Goal: Check status: Check status

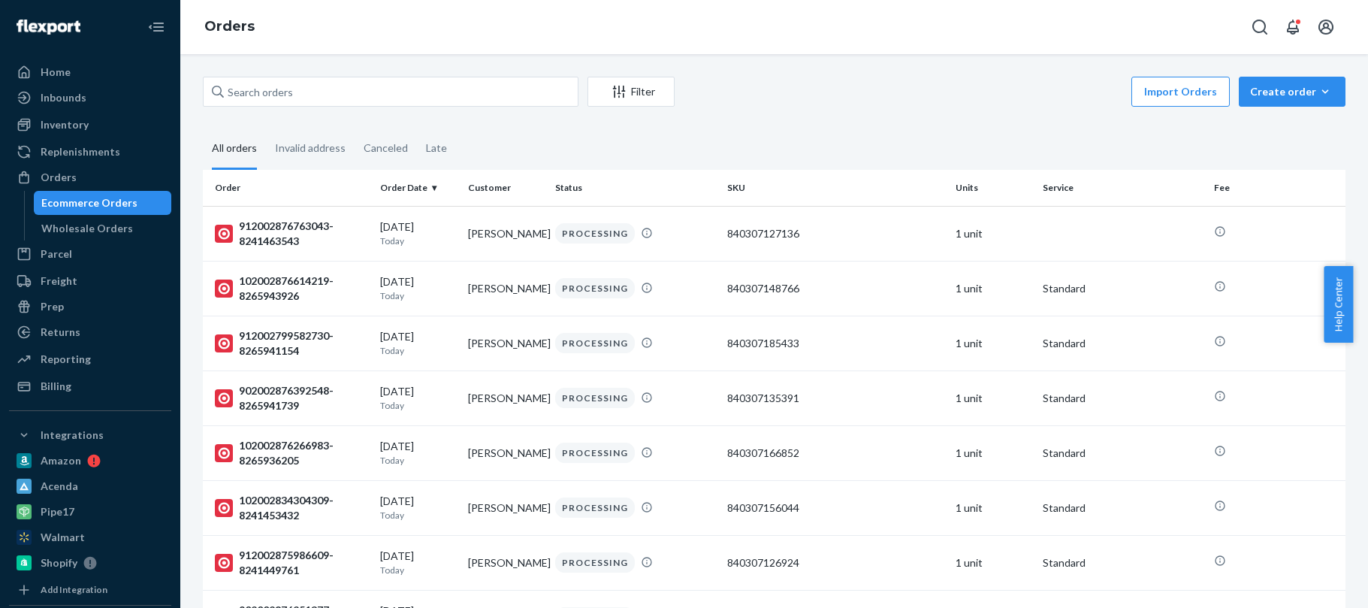
click at [70, 95] on div "Inbounds" at bounding box center [64, 97] width 46 height 15
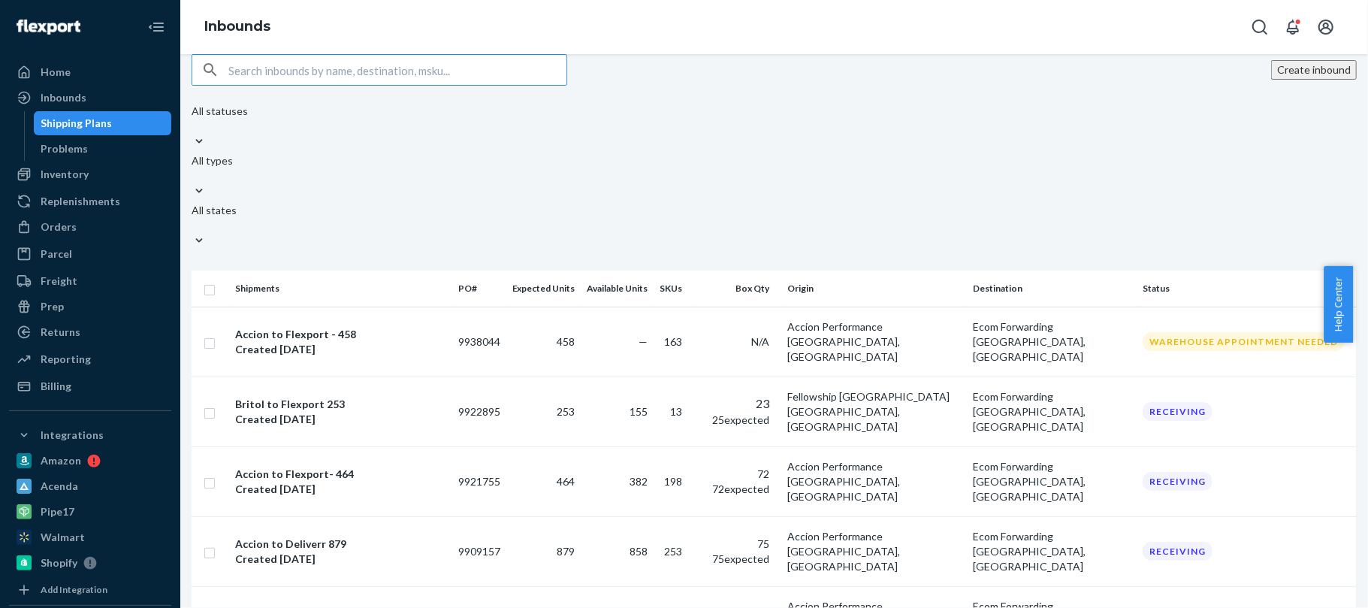
scroll to position [301, 0]
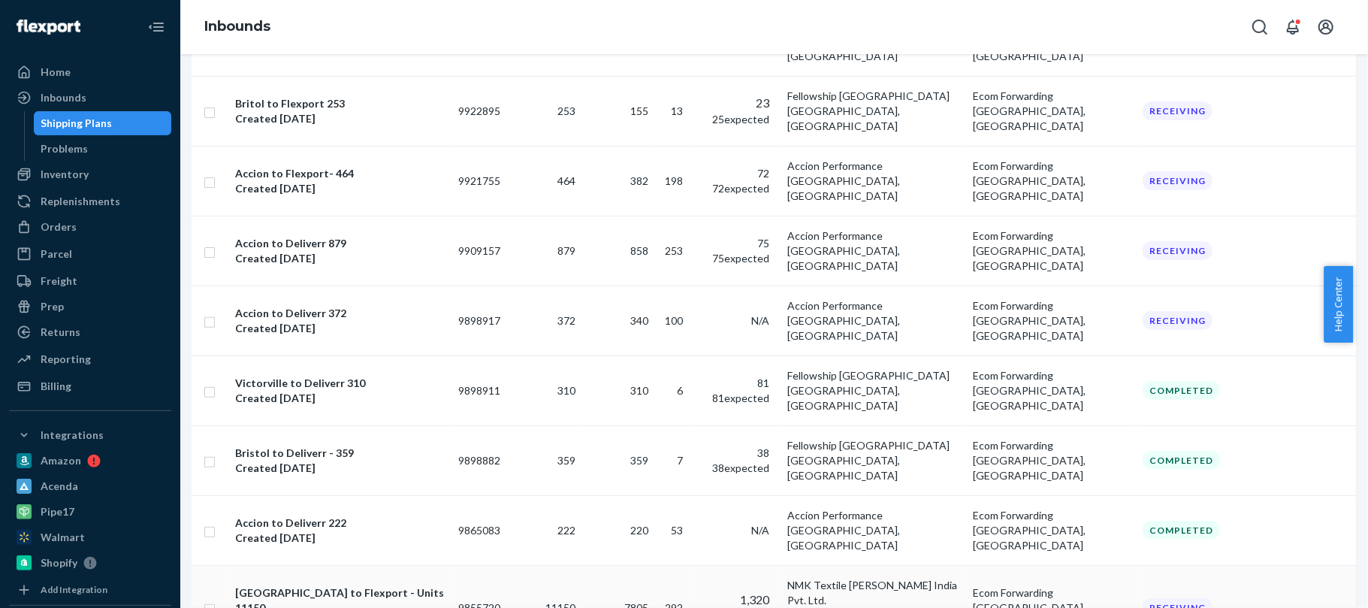
click at [316, 565] on td "[GEOGRAPHIC_DATA] to Flexport - Units 11150 Created [DATE]" at bounding box center [340, 607] width 223 height 85
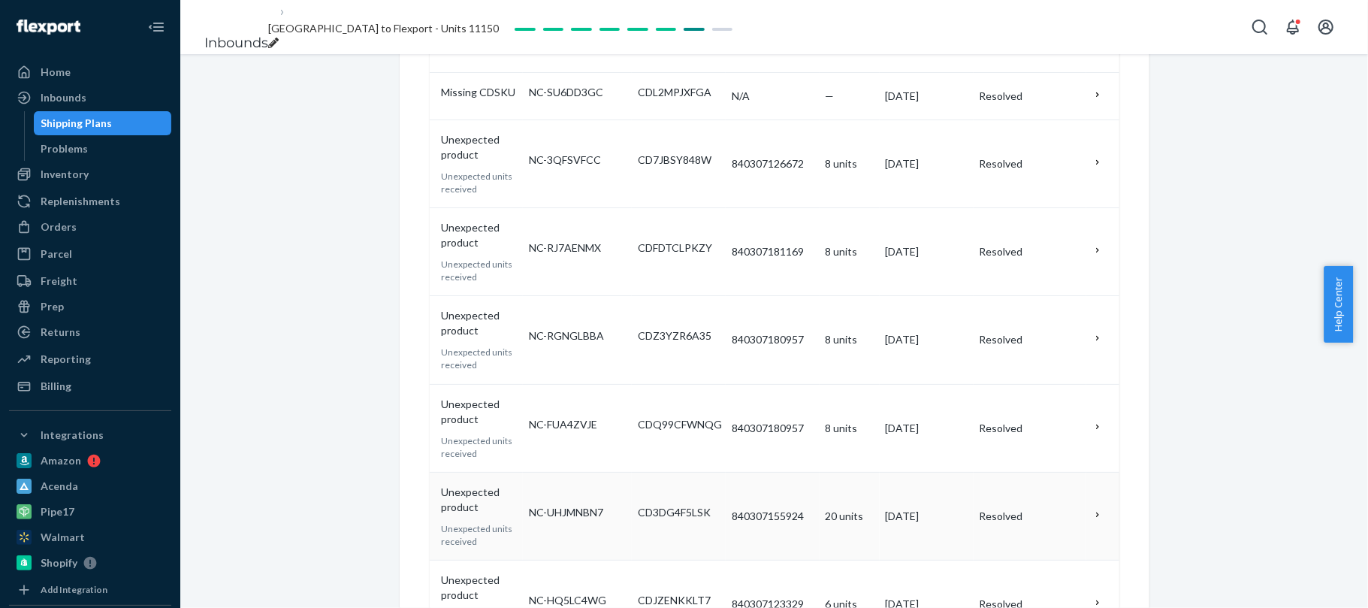
scroll to position [1503, 0]
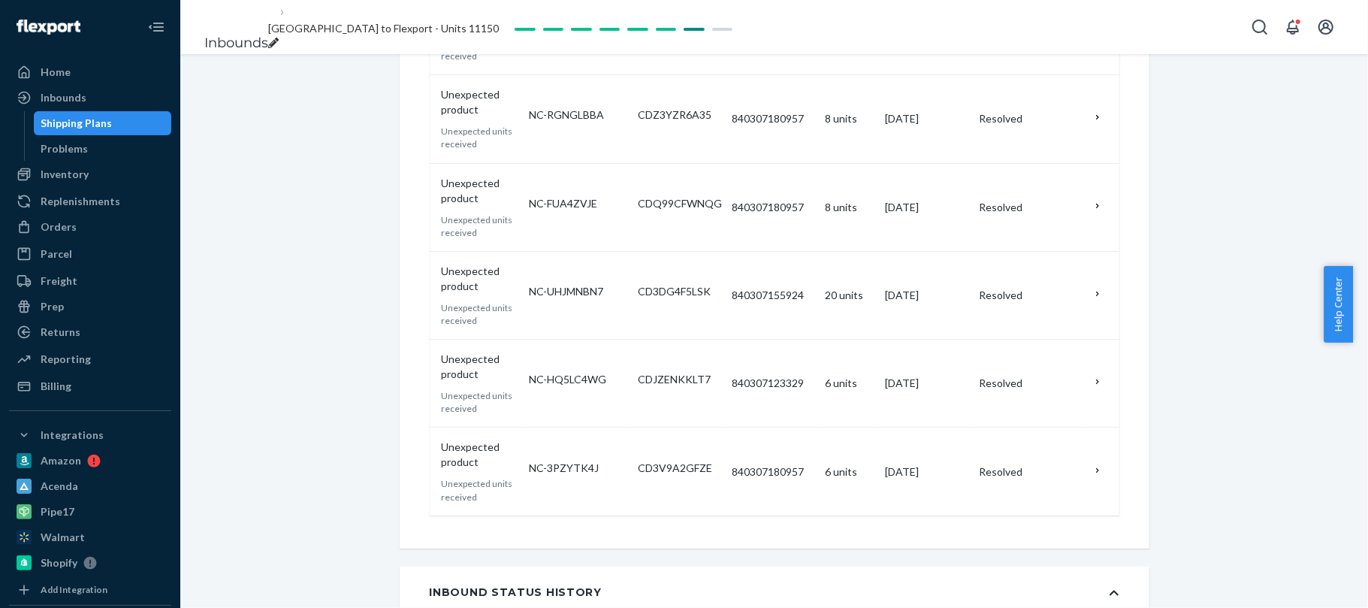
click at [61, 225] on div "Orders" at bounding box center [59, 226] width 36 height 15
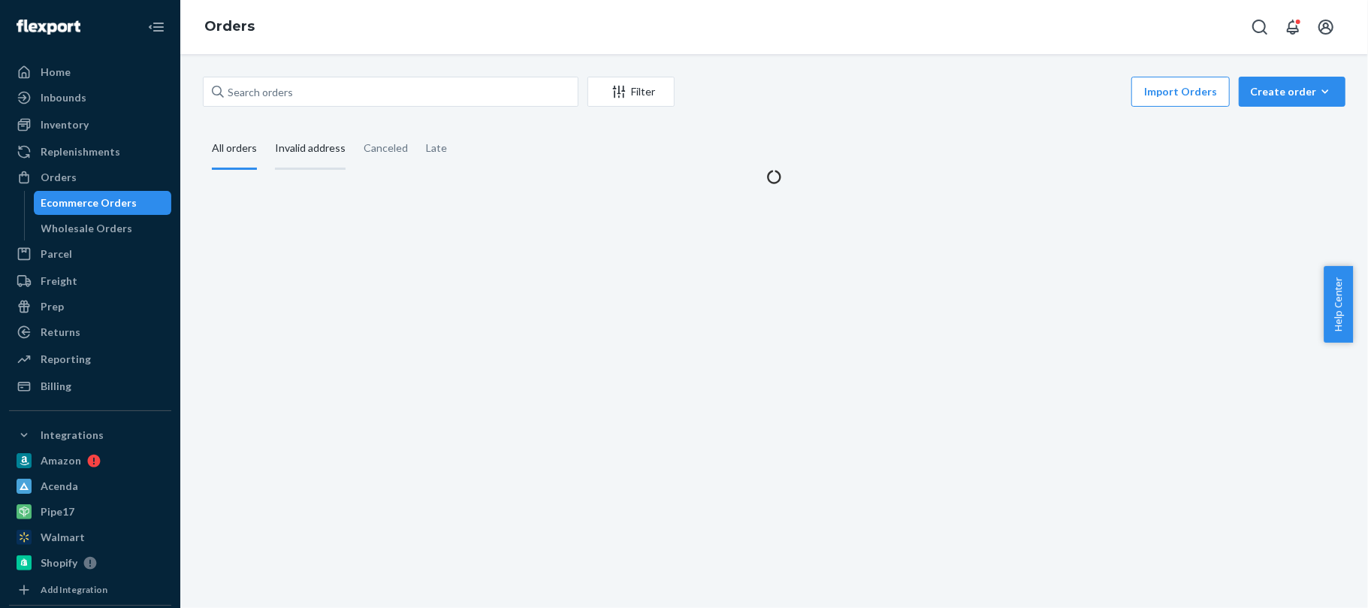
click at [304, 145] on div "Invalid address" at bounding box center [310, 148] width 71 height 41
click at [266, 128] on input "Invalid address" at bounding box center [266, 128] width 0 height 0
click at [77, 108] on div "Inbounds" at bounding box center [90, 97] width 159 height 21
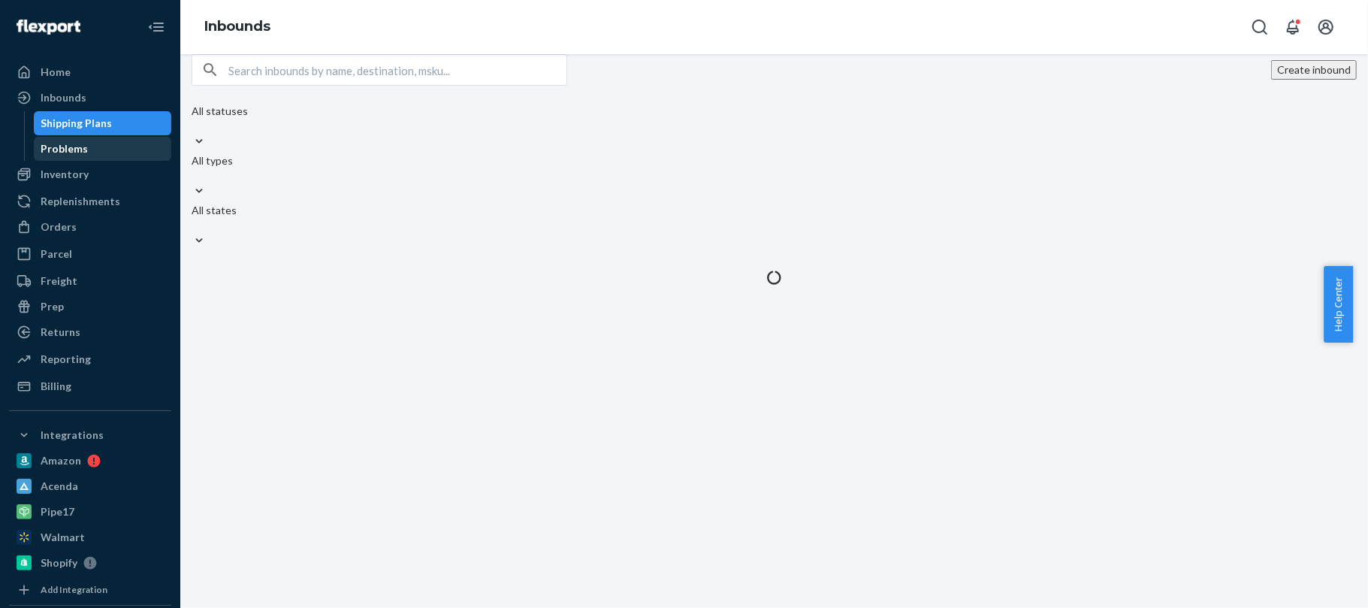
click at [81, 152] on div "Problems" at bounding box center [64, 148] width 47 height 15
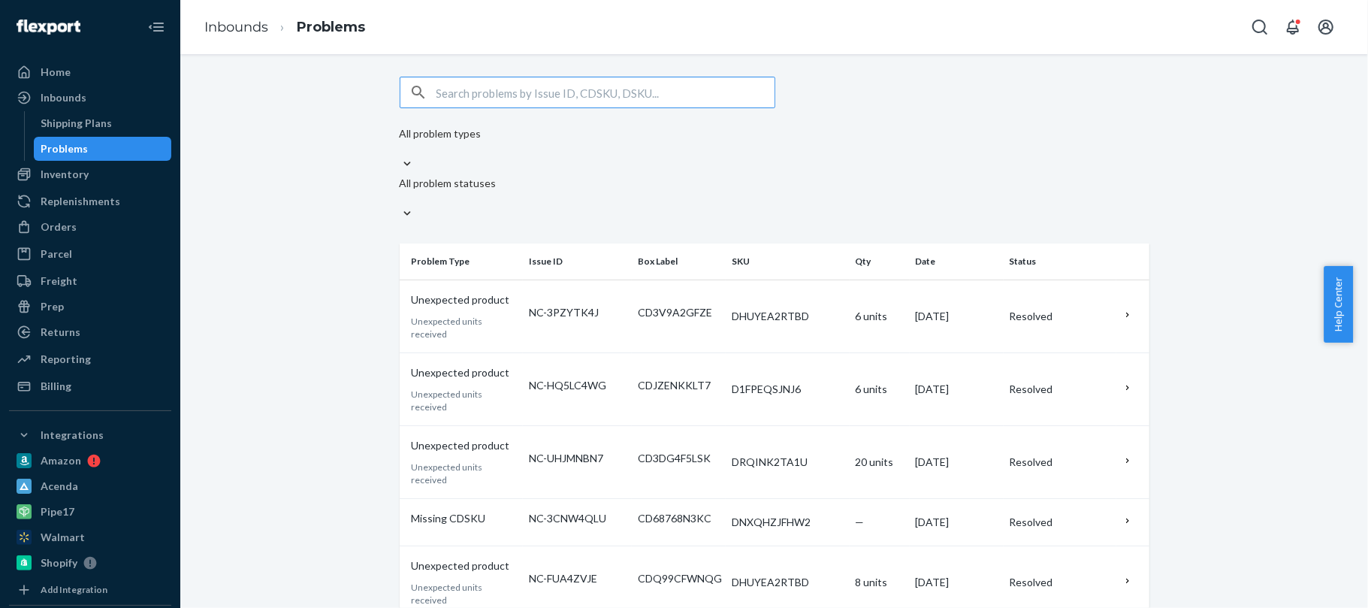
click at [42, 218] on div "Orders" at bounding box center [90, 226] width 159 height 21
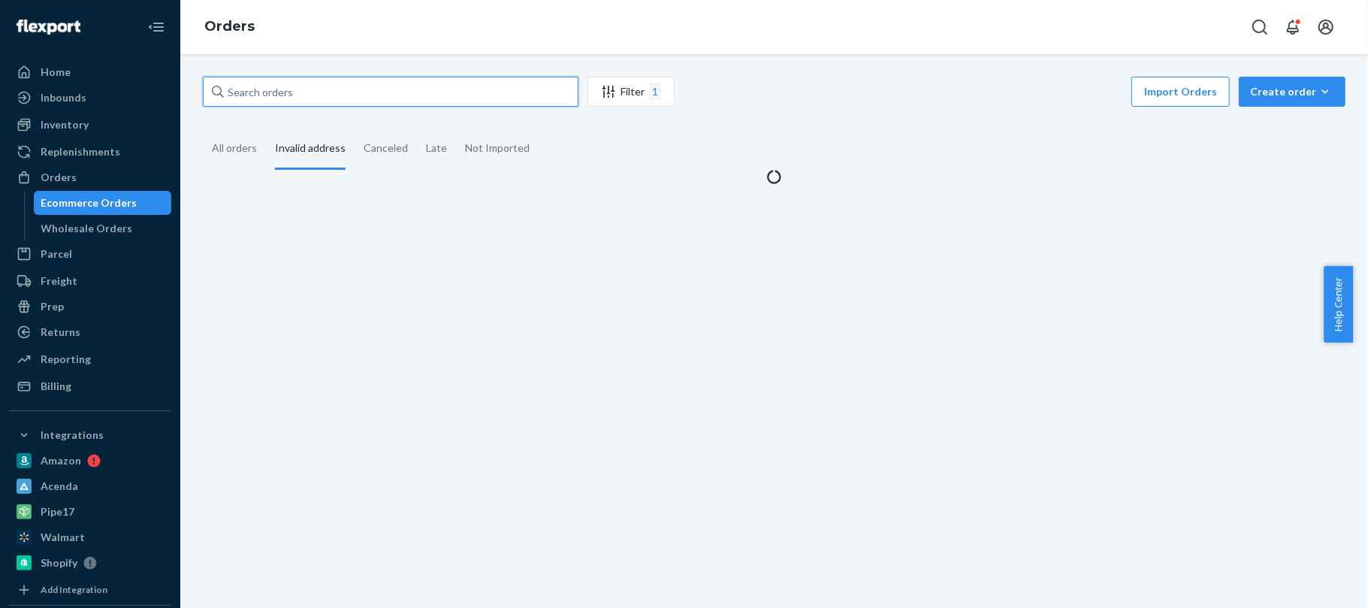
click at [262, 78] on input "text" at bounding box center [391, 92] width 376 height 30
paste input "129026693407468"
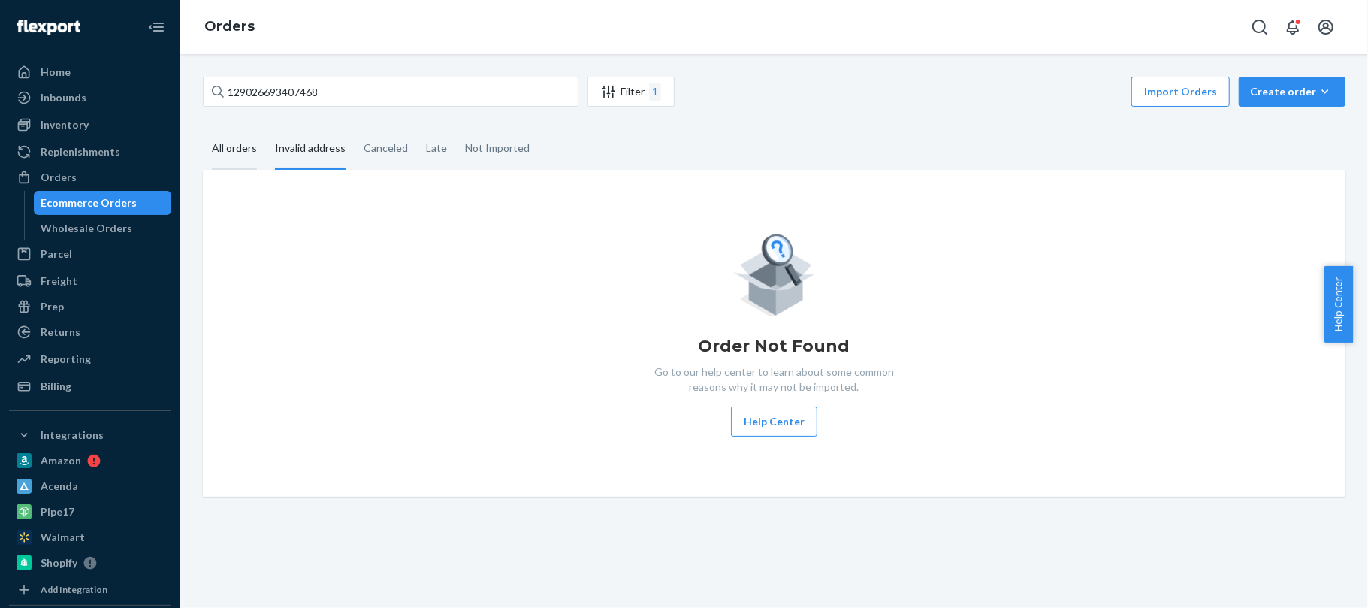
click at [231, 143] on div "All orders" at bounding box center [234, 148] width 45 height 41
click at [203, 128] on input "All orders" at bounding box center [203, 128] width 0 height 0
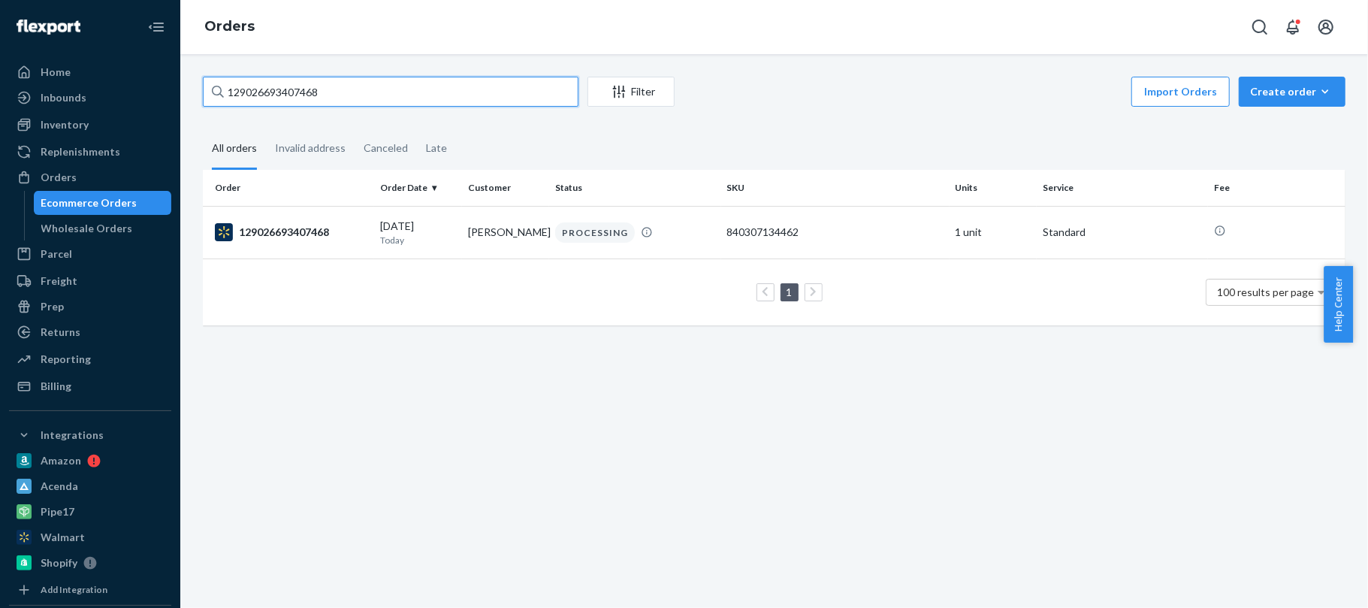
click at [332, 92] on input "129026693407468" at bounding box center [391, 92] width 376 height 30
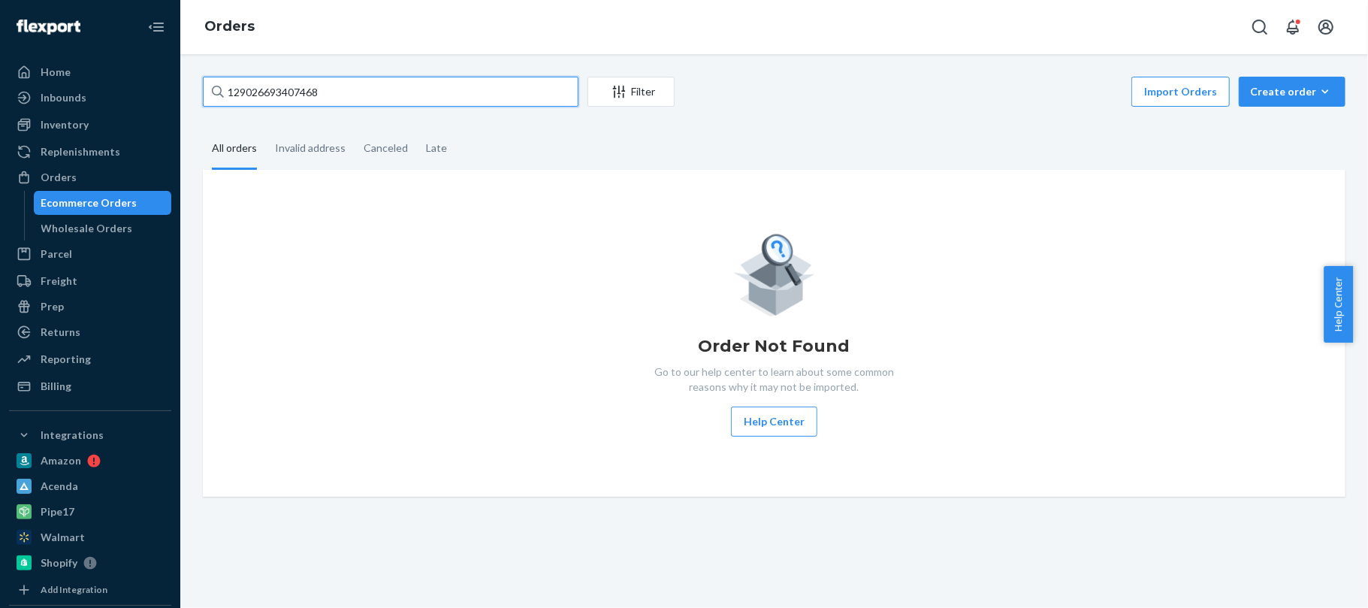
click at [355, 86] on input "129026693407468" at bounding box center [391, 92] width 376 height 30
paste input "398396"
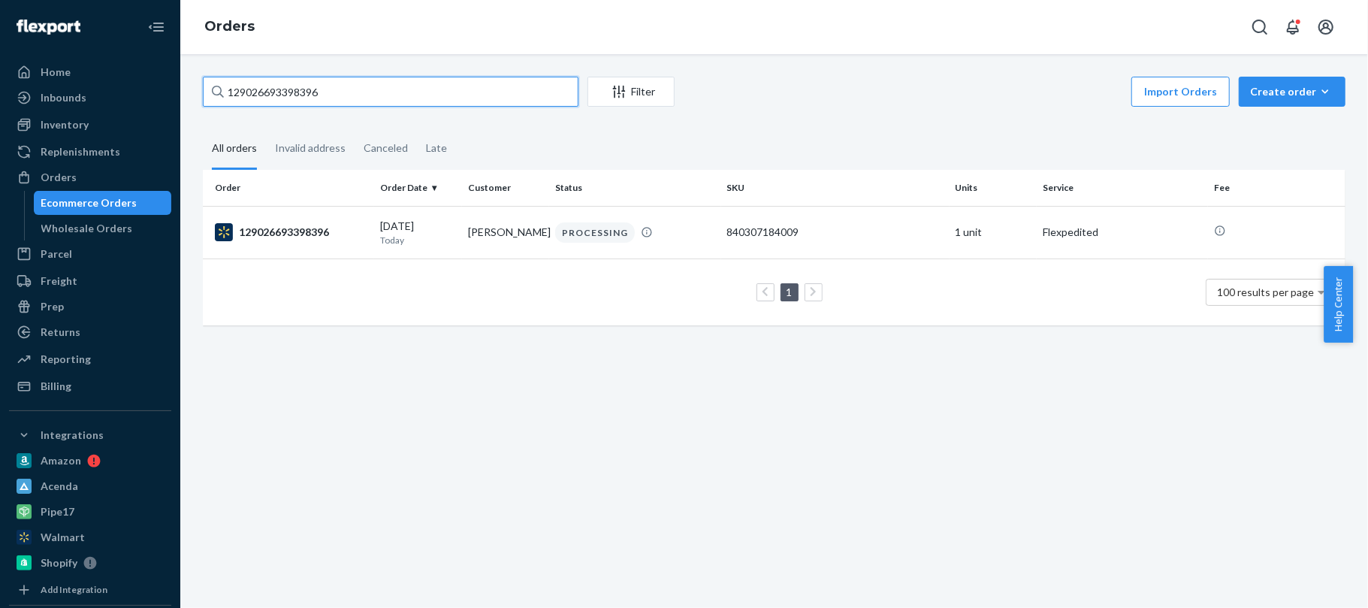
click at [308, 77] on input "129026693398396" at bounding box center [391, 92] width 376 height 30
paste input "912002874844564-8248234182"
click at [338, 101] on input "912002874844564-8248234182" at bounding box center [391, 92] width 376 height 30
paste input "565855-8257108069"
click at [349, 102] on input "912002874565855-8257108069" at bounding box center [391, 92] width 376 height 30
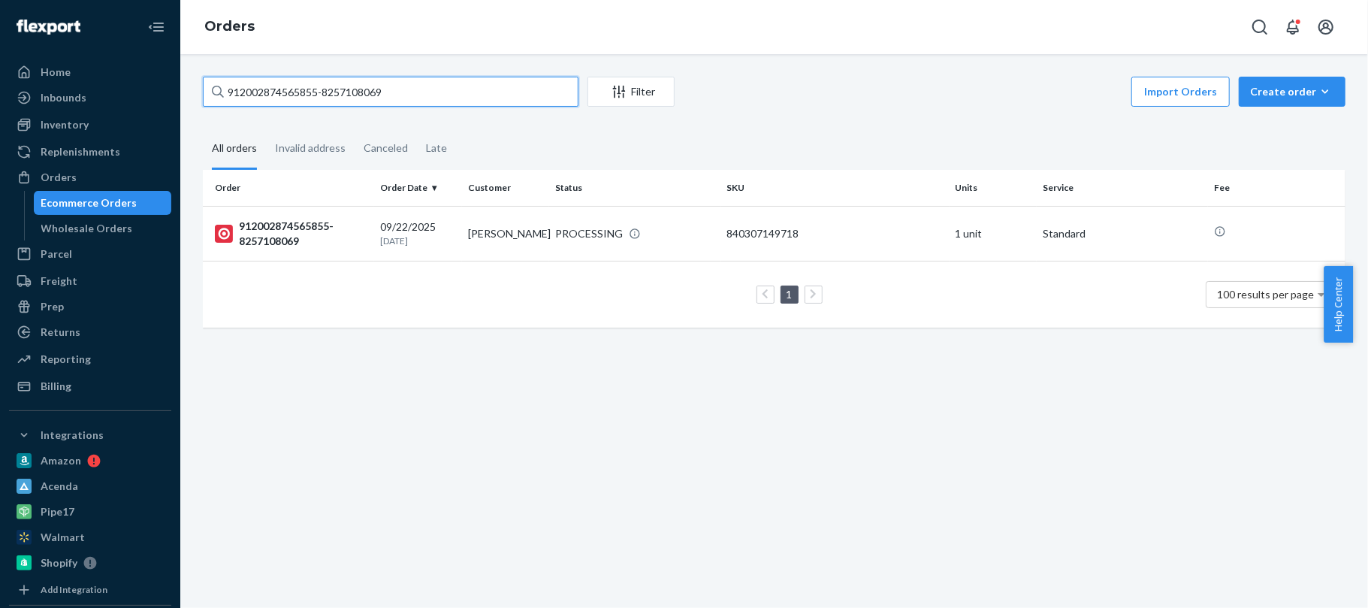
paste input "102002873883312-8248084698"
click at [325, 102] on input "102002873883312-8248084698" at bounding box center [391, 92] width 376 height 30
paste input "912002749403559-8186264212"
type input "912002749403559-8186264212"
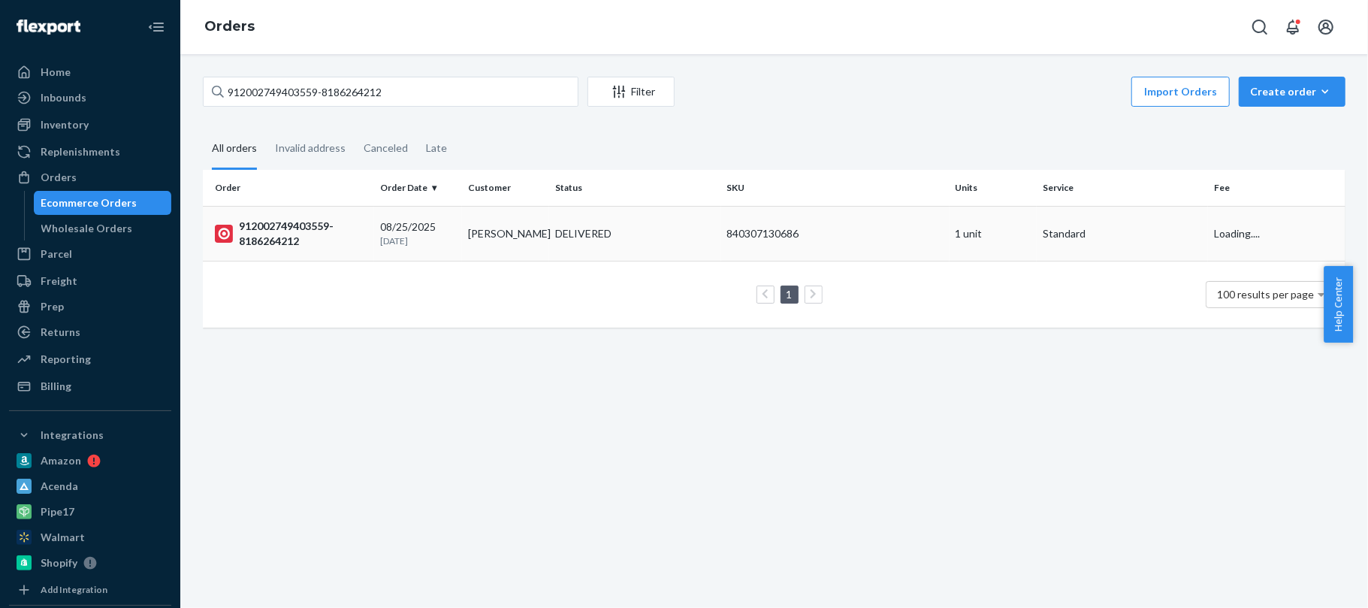
click at [295, 235] on div "912002749403559-8186264212" at bounding box center [291, 234] width 153 height 30
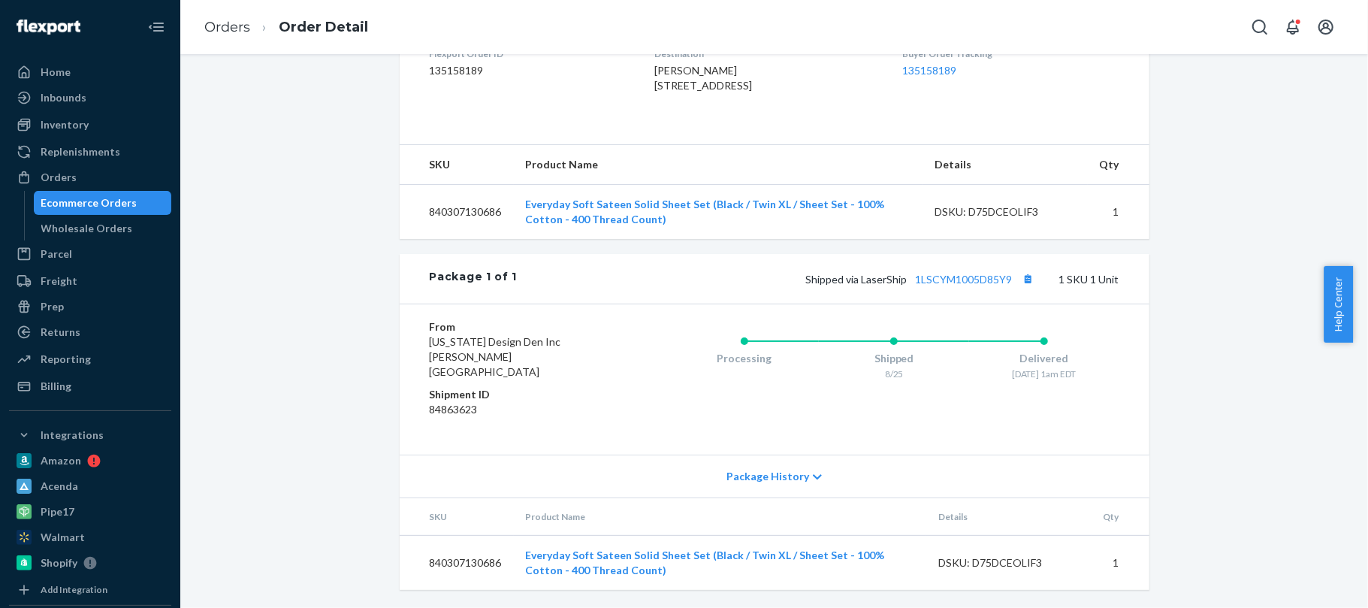
scroll to position [421, 0]
click at [1019, 288] on button "Copy tracking number" at bounding box center [1029, 279] width 20 height 20
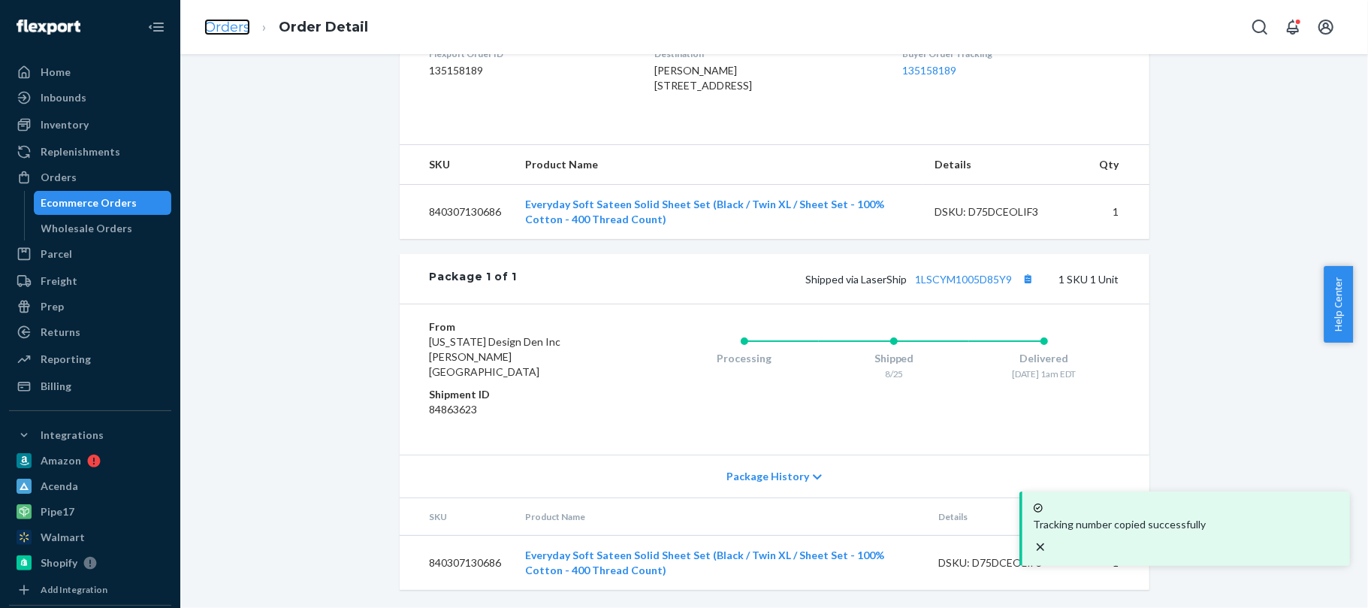
click at [227, 25] on link "Orders" at bounding box center [227, 27] width 46 height 17
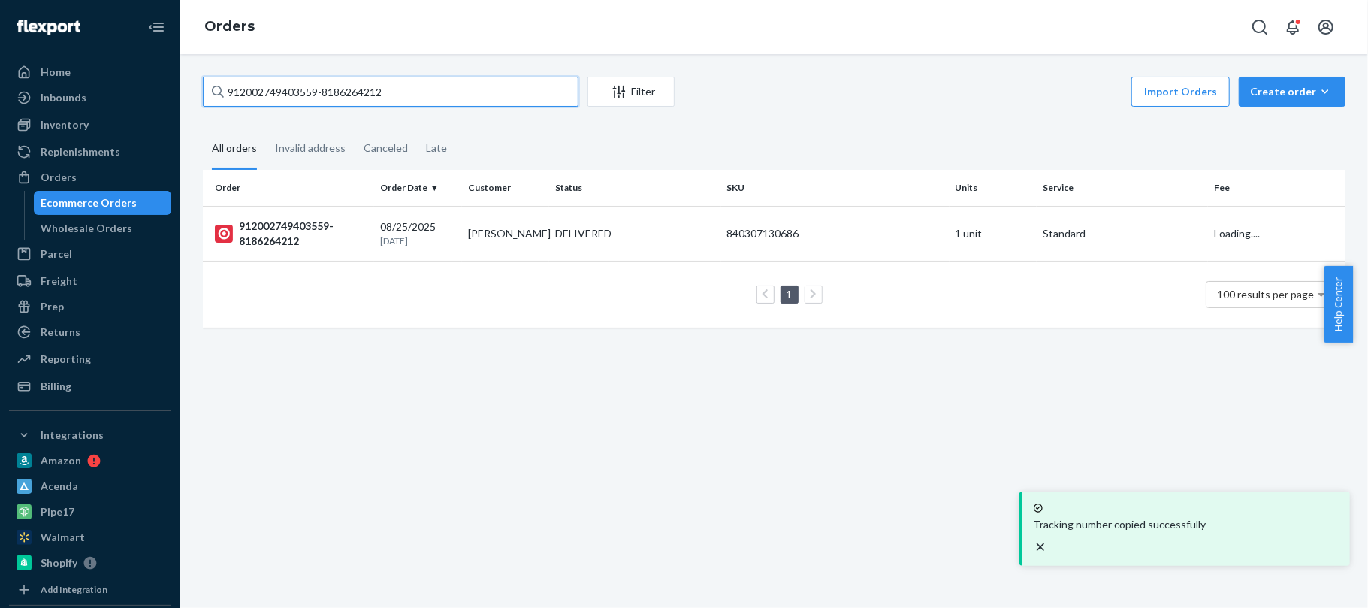
click at [331, 89] on input "912002749403559-8186264212" at bounding box center [391, 92] width 376 height 30
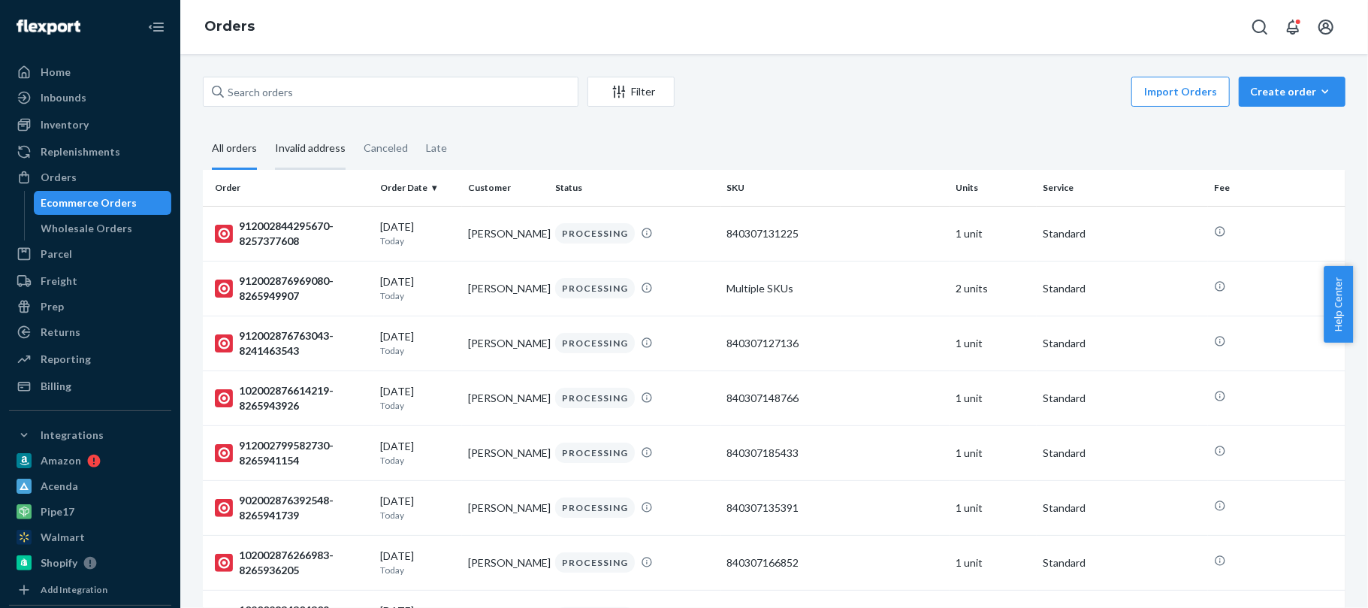
click at [289, 143] on div "Invalid address" at bounding box center [310, 148] width 71 height 41
click at [266, 128] on input "Invalid address" at bounding box center [266, 128] width 0 height 0
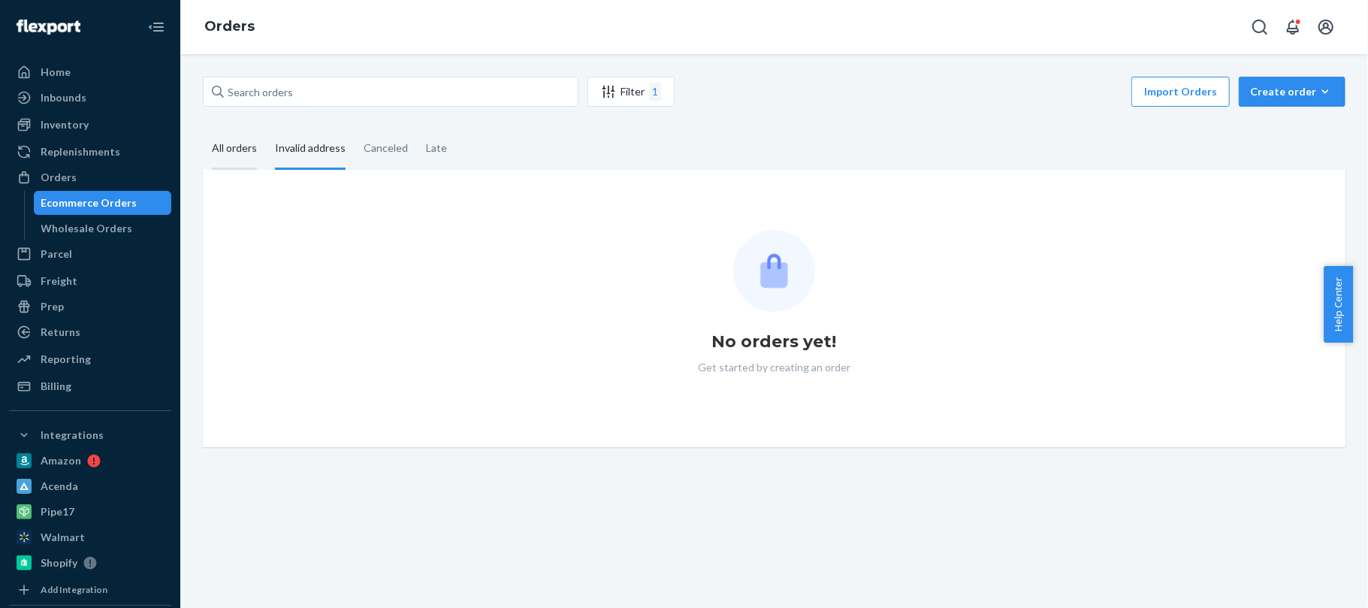
click at [229, 149] on div "All orders" at bounding box center [234, 148] width 45 height 41
click at [203, 128] on input "All orders" at bounding box center [203, 128] width 0 height 0
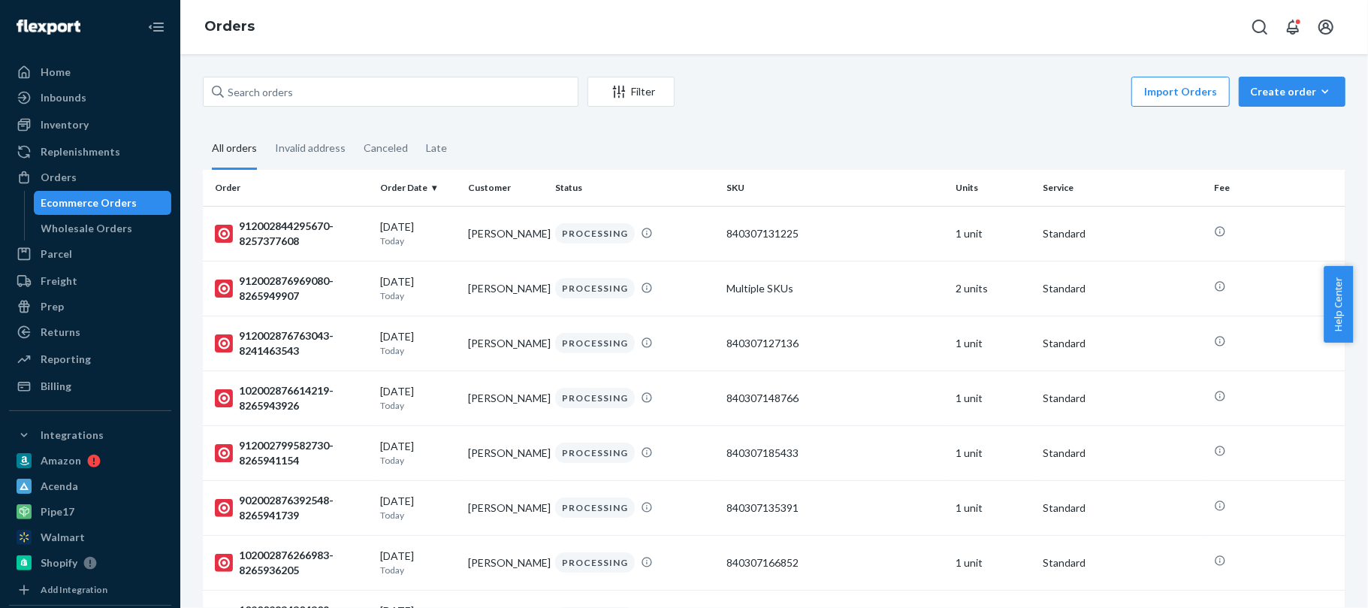
click at [370, 46] on div "Orders" at bounding box center [774, 27] width 1188 height 54
click at [672, 35] on div "Orders" at bounding box center [774, 27] width 1188 height 54
